Goal: Task Accomplishment & Management: Use online tool/utility

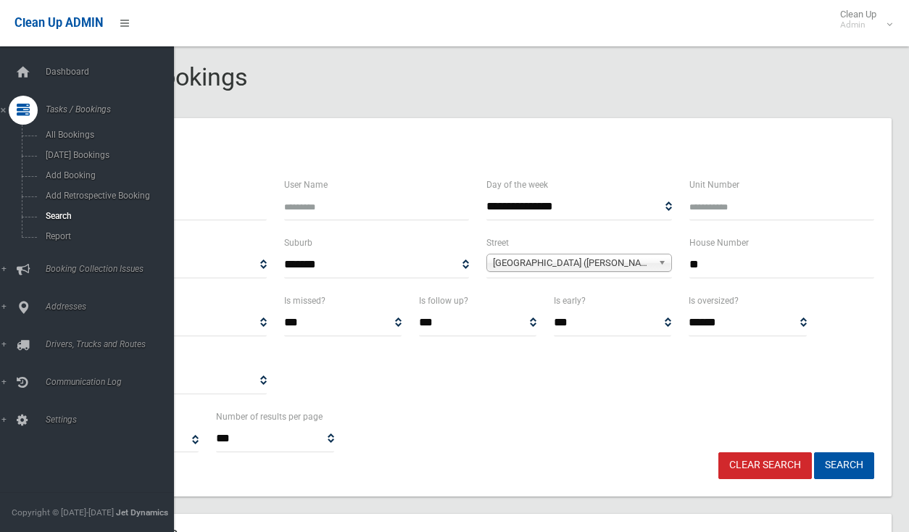
select select
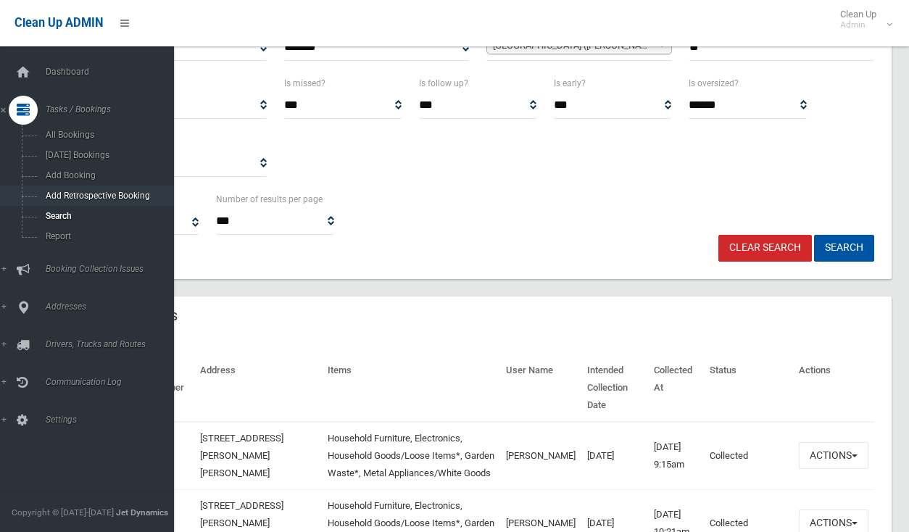
scroll to position [218, 0]
click at [57, 217] on span "Search" at bounding box center [106, 216] width 131 height 10
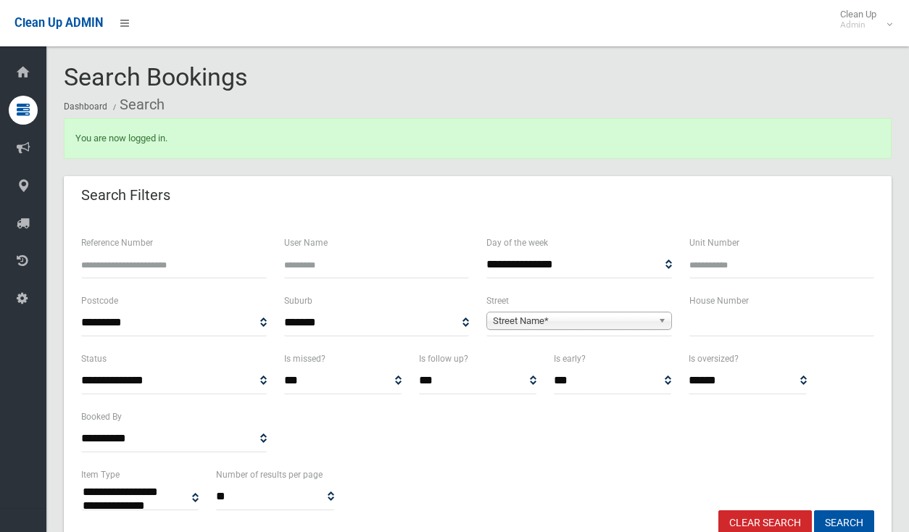
select select
click at [605, 321] on span "Street Name*" at bounding box center [573, 321] width 160 height 17
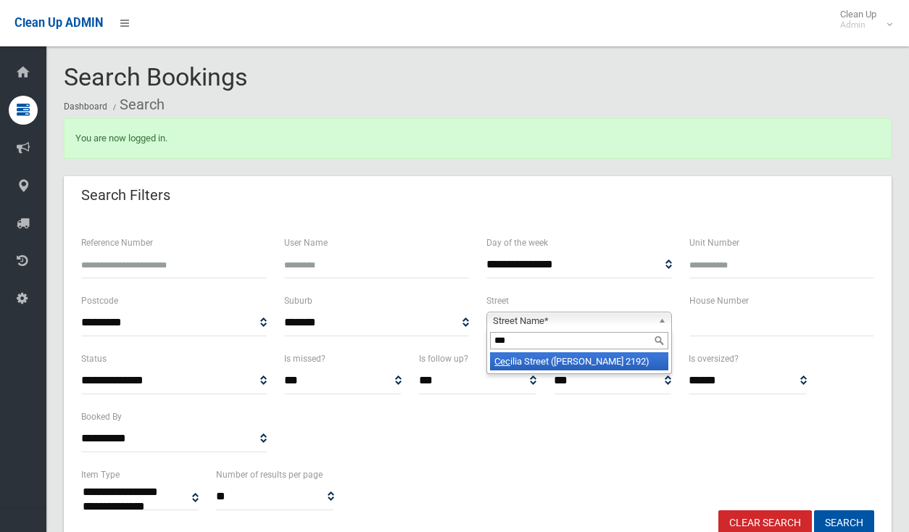
type input "***"
click at [609, 363] on li "Cec ilia Street (BELMORE 2192)" at bounding box center [579, 361] width 178 height 18
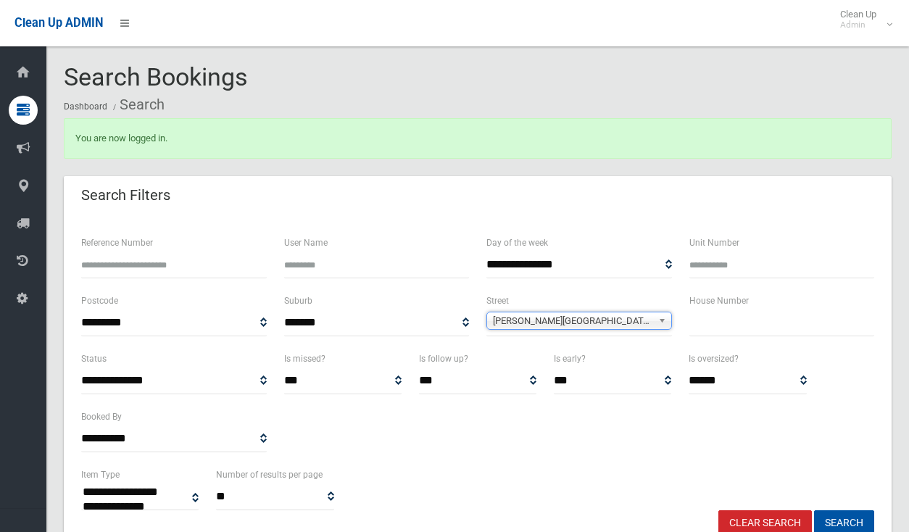
click at [712, 328] on input "text" at bounding box center [783, 323] width 186 height 27
type input "**"
click at [832, 517] on button "Search" at bounding box center [844, 523] width 60 height 27
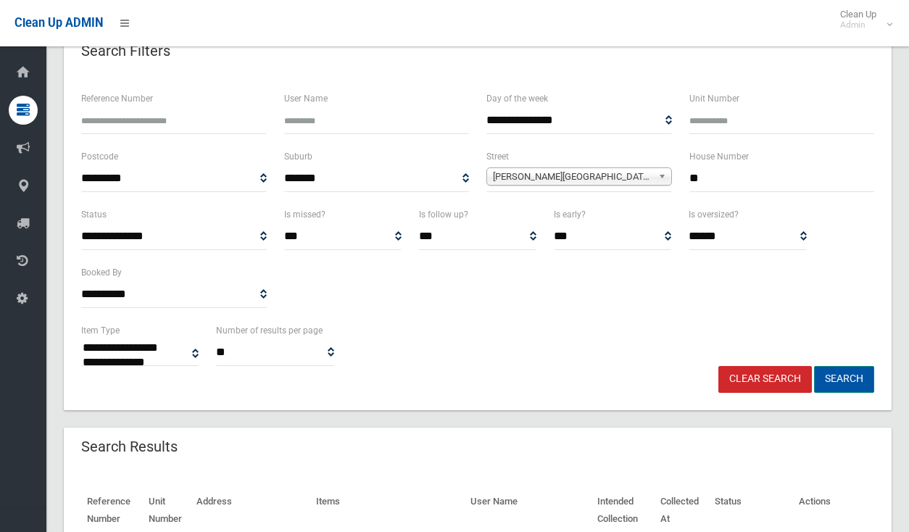
scroll to position [145, 0]
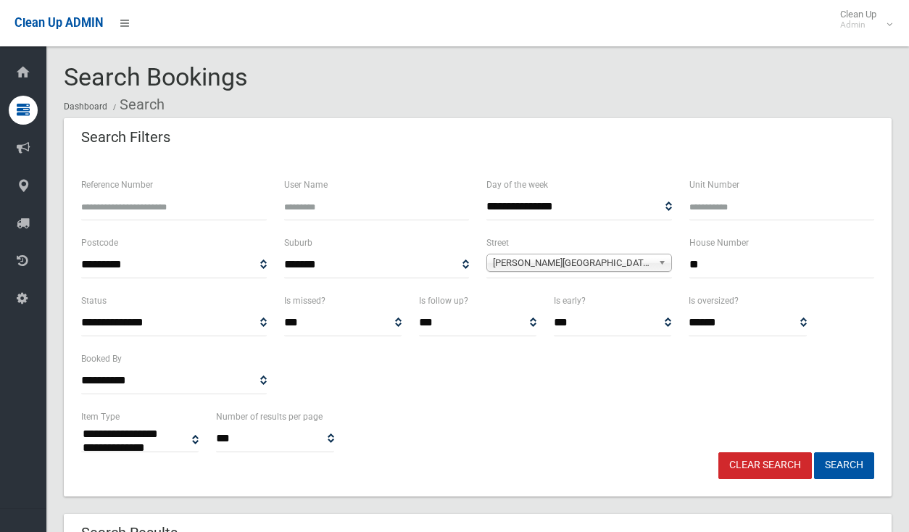
select select
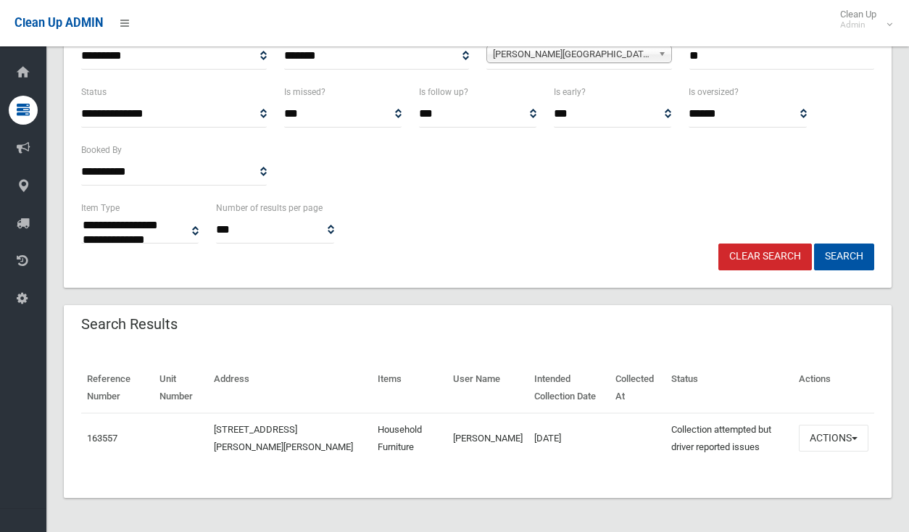
scroll to position [209, 0]
click at [845, 440] on button "Actions" at bounding box center [834, 438] width 70 height 27
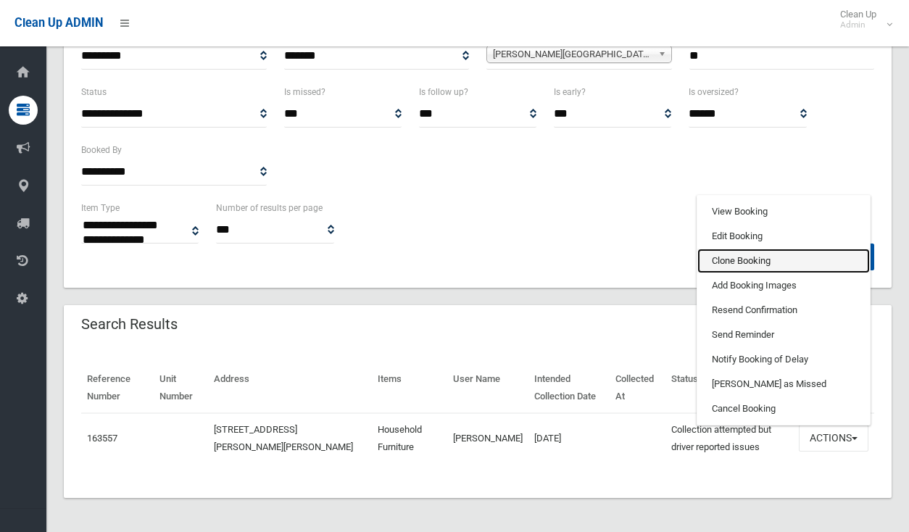
click at [743, 266] on link "Clone Booking" at bounding box center [784, 261] width 173 height 25
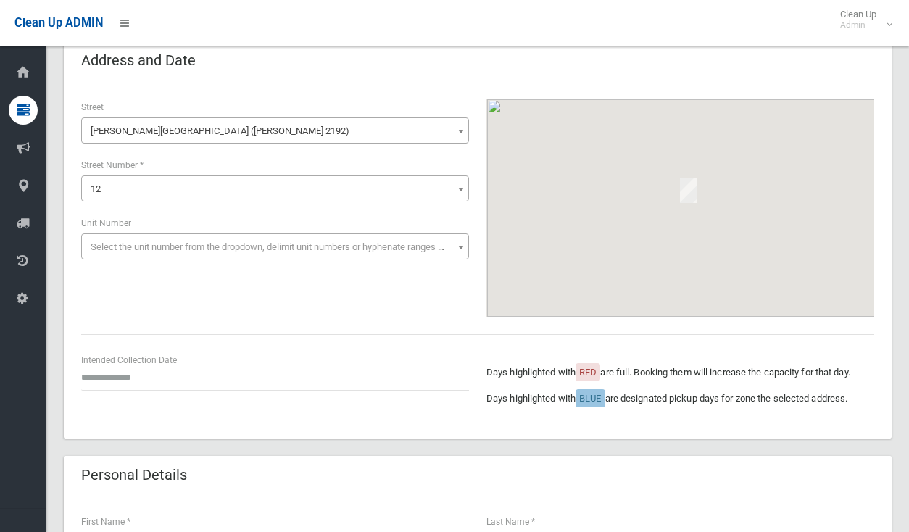
scroll to position [145, 0]
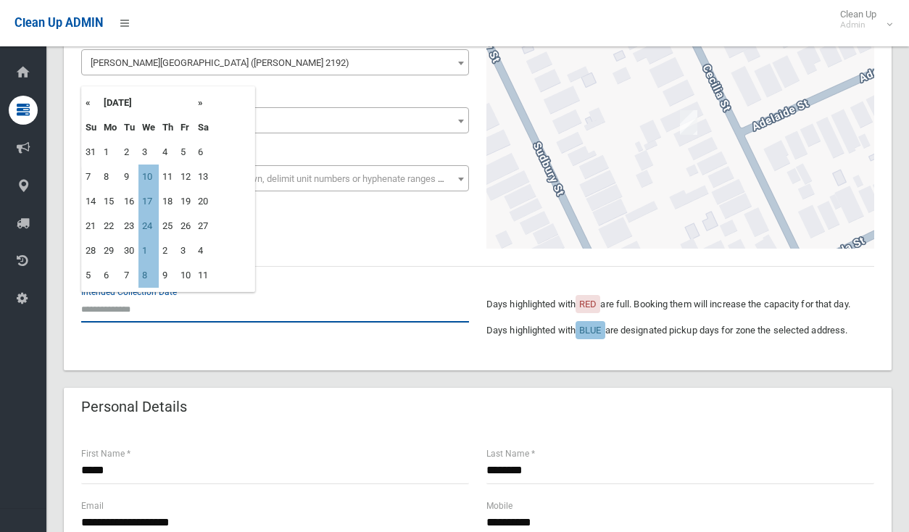
click at [131, 313] on input "text" at bounding box center [275, 309] width 388 height 27
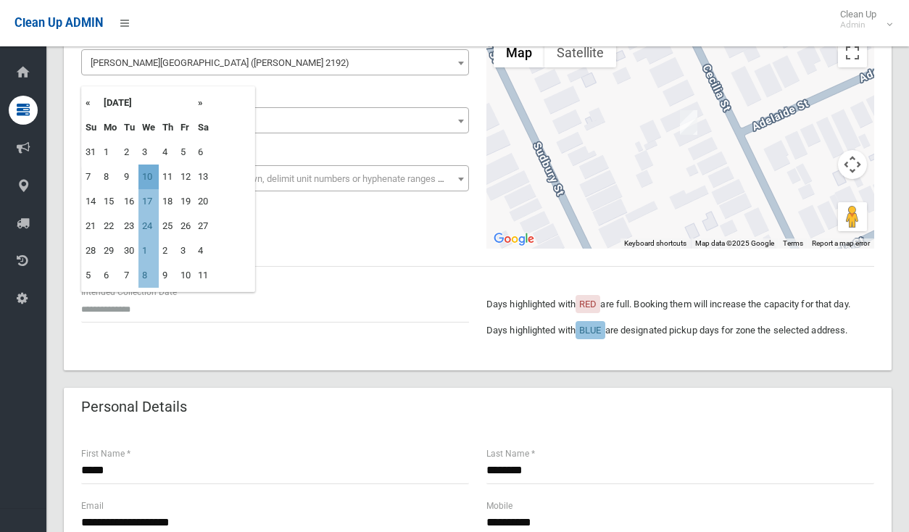
click at [151, 175] on td "10" at bounding box center [148, 177] width 20 height 25
type input "**********"
